Goal: Transaction & Acquisition: Purchase product/service

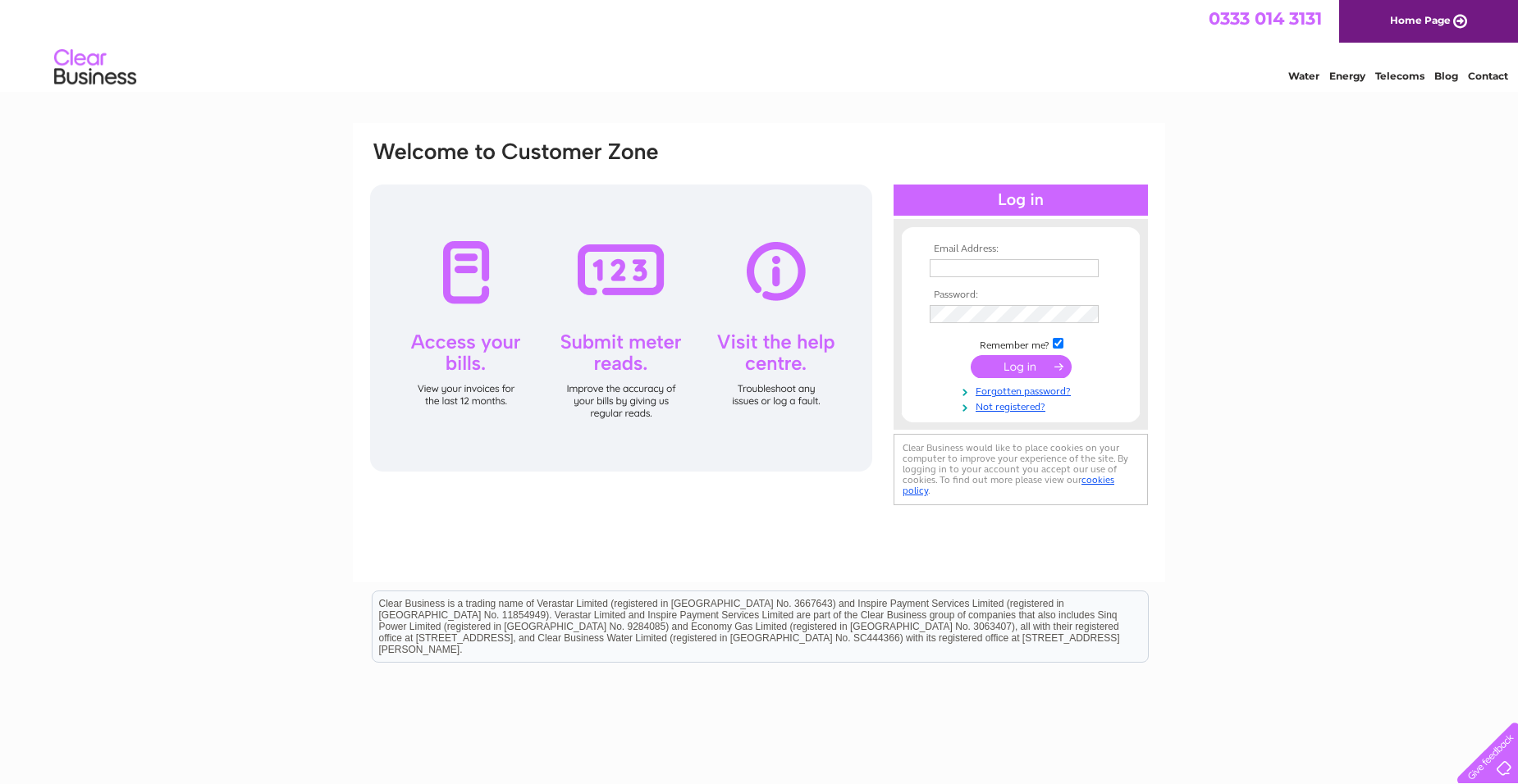
type input "sticky-fingers-childcare@hotmail.com"
click at [1022, 366] on input "submit" at bounding box center [1020, 366] width 101 height 23
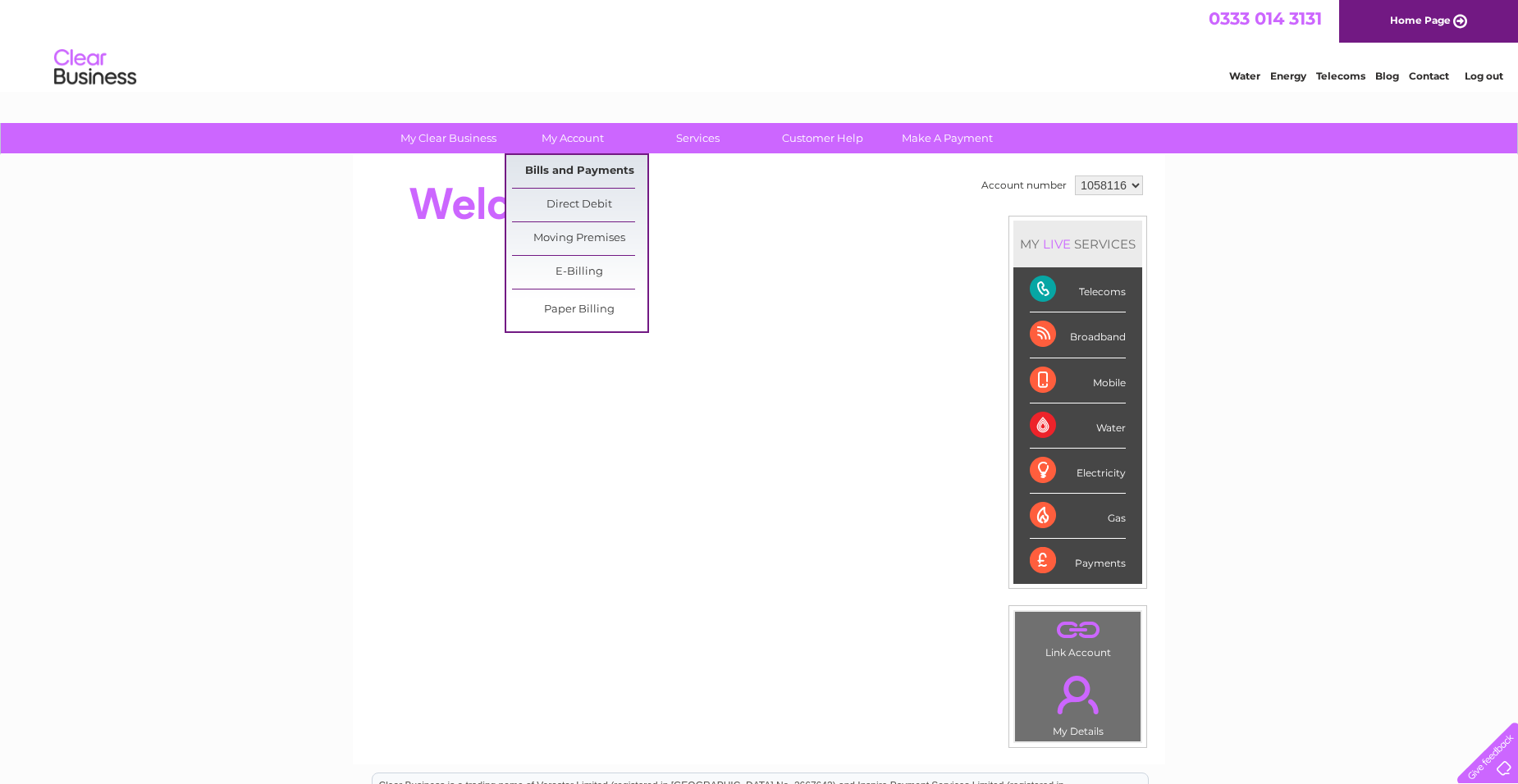
click at [582, 164] on link "Bills and Payments" at bounding box center [580, 172] width 135 height 33
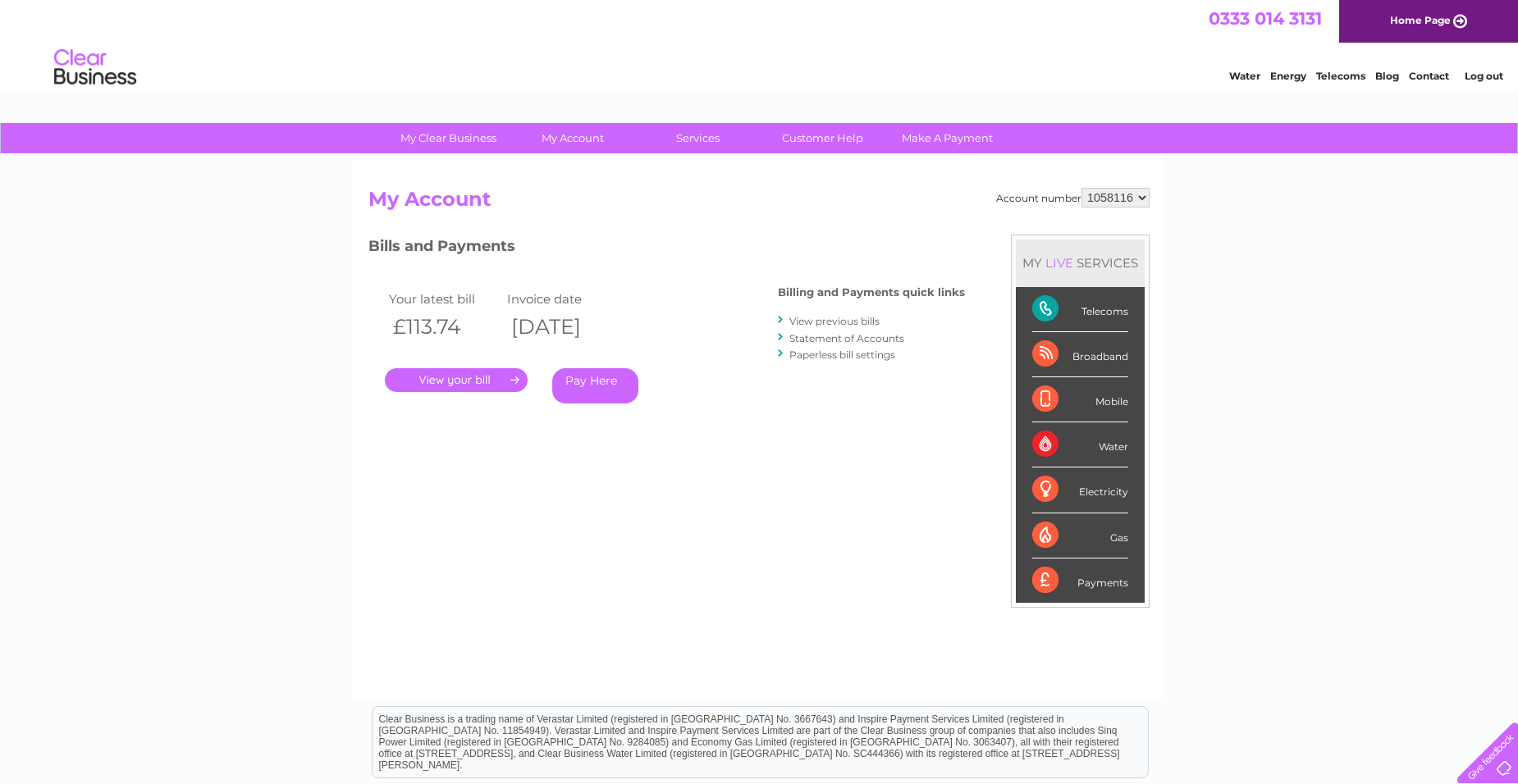
click at [582, 386] on link "Pay Here" at bounding box center [594, 386] width 86 height 36
click at [838, 320] on link "View previous bills" at bounding box center [834, 321] width 91 height 13
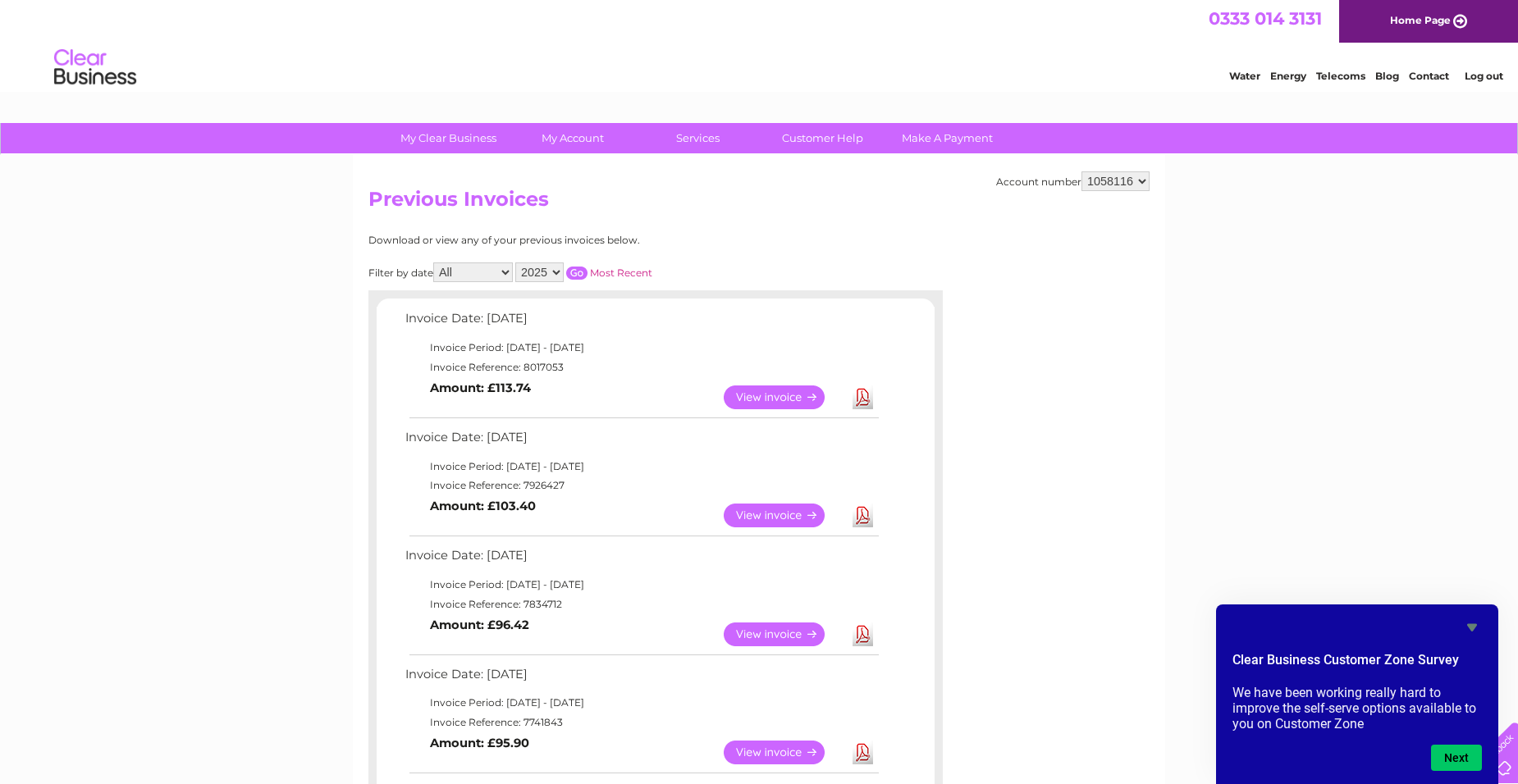
click at [797, 392] on link "View" at bounding box center [783, 397] width 121 height 24
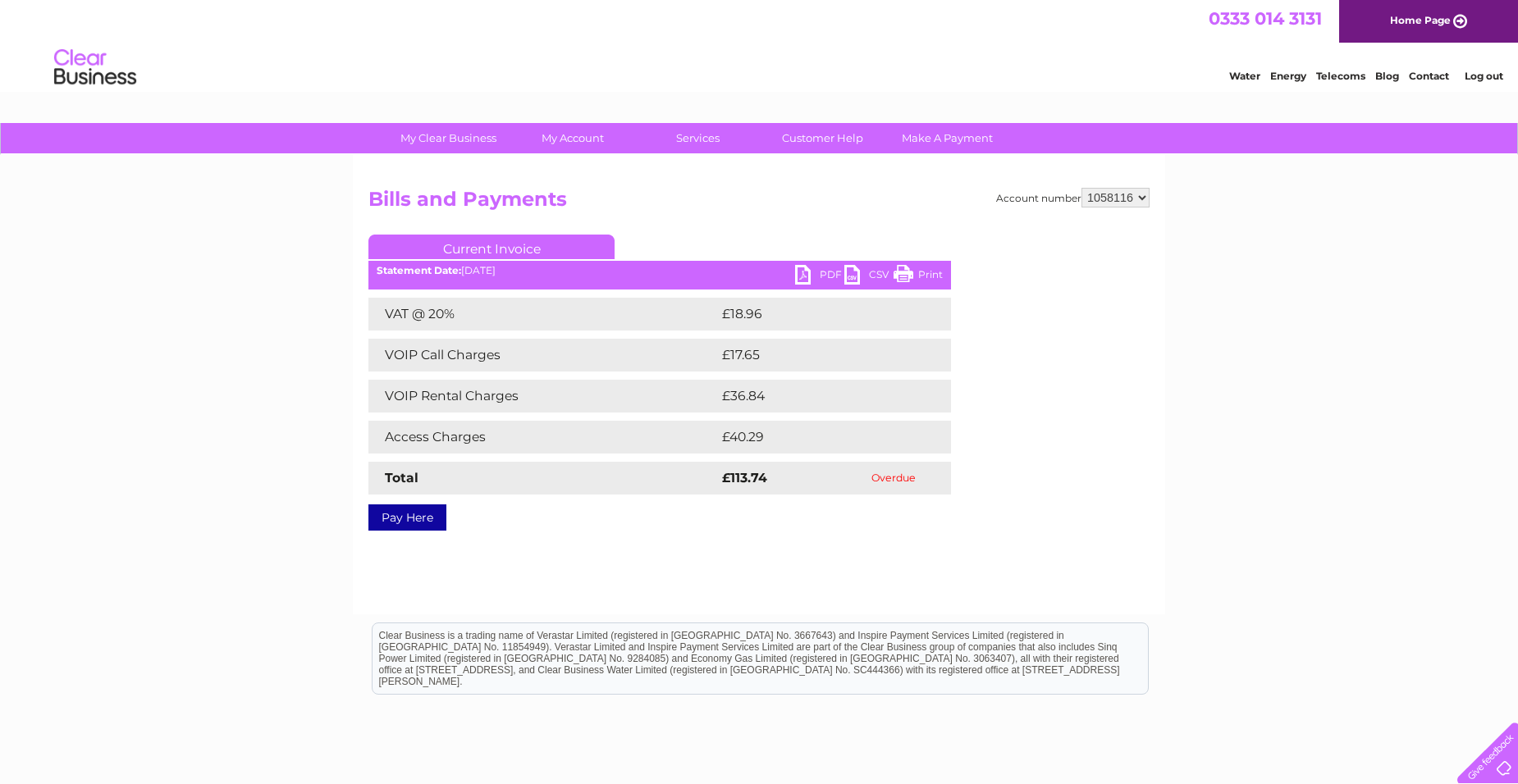
click at [406, 522] on link "Pay Here" at bounding box center [407, 517] width 78 height 26
click at [1483, 68] on li "Log out" at bounding box center [1482, 75] width 49 height 20
click at [1487, 75] on link "Log out" at bounding box center [1483, 75] width 39 height 13
